Goal: Task Accomplishment & Management: Complete application form

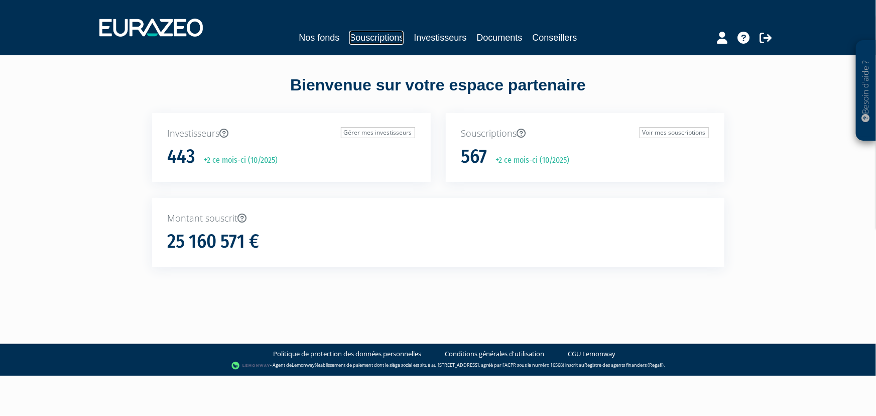
click at [371, 39] on link "Souscriptions" at bounding box center [377, 38] width 54 height 14
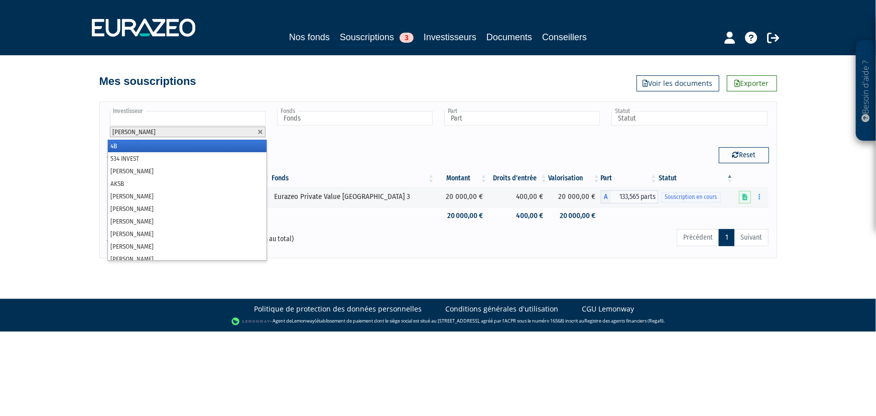
click at [245, 116] on input "text" at bounding box center [188, 118] width 156 height 15
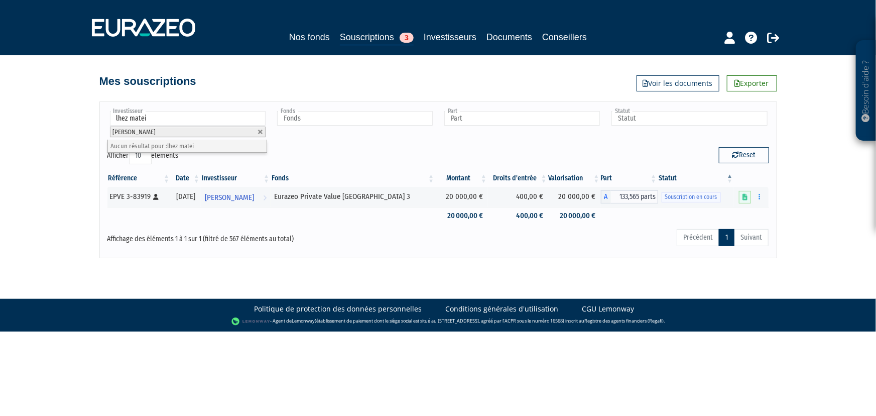
type input "lhez matei"
click at [343, 149] on div "Afficher 10 25 50 100 éléments" at bounding box center [268, 157] width 323 height 20
click at [261, 133] on link at bounding box center [261, 132] width 6 height 6
type input "Investisseur"
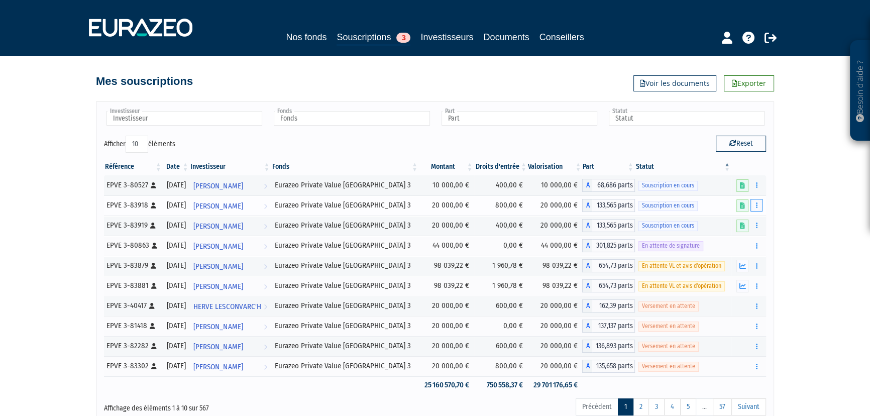
click at [754, 206] on button "button" at bounding box center [756, 205] width 12 height 13
click at [746, 243] on link "Compléter" at bounding box center [726, 242] width 65 height 17
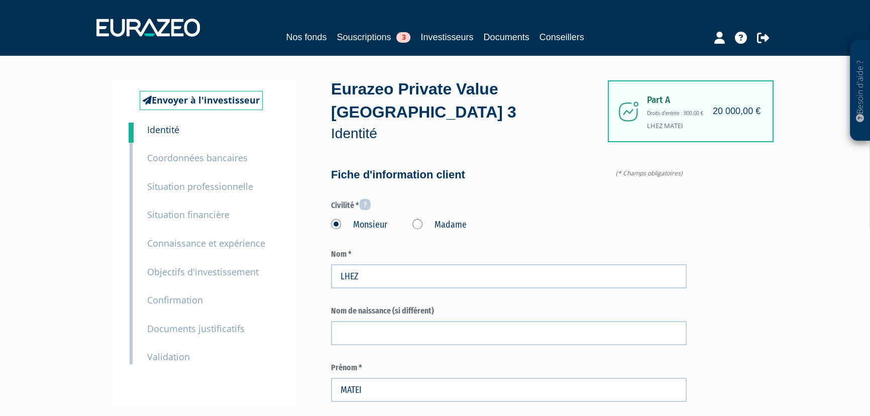
type input "6 88 07 87 30"
type input "6 88 15 58 06"
click at [357, 40] on link "Souscriptions 3" at bounding box center [373, 37] width 74 height 14
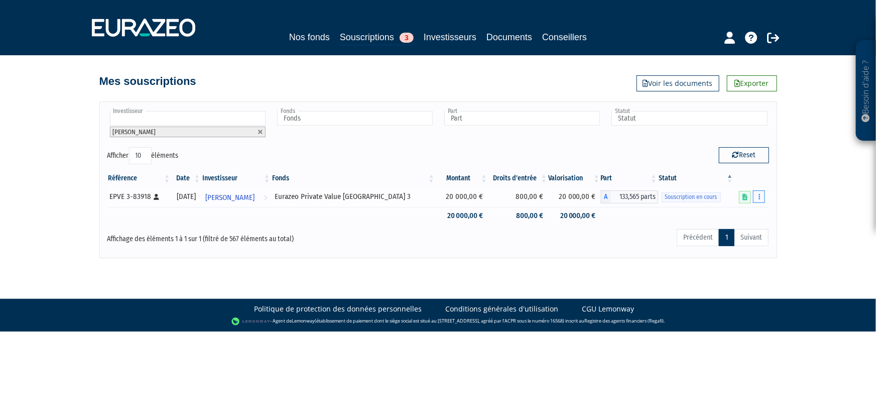
click at [759, 198] on icon "button" at bounding box center [760, 196] width 2 height 7
click at [729, 236] on link "Compléter" at bounding box center [729, 234] width 65 height 17
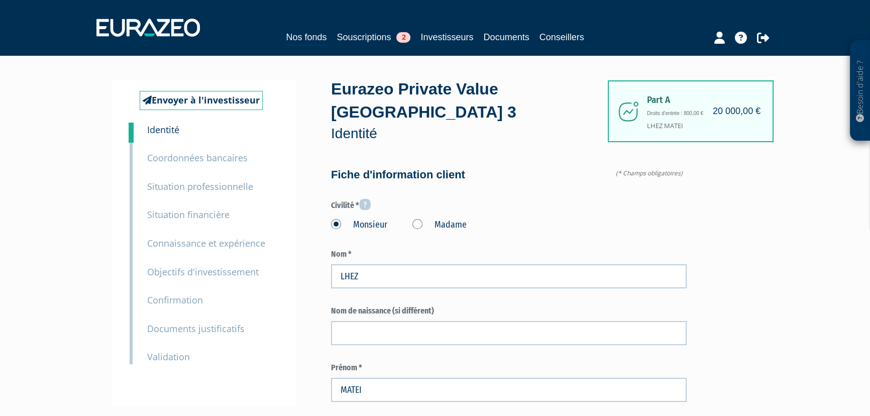
type input "6 88 07 87 30"
type input "6 88 15 58 06"
